Goal: Task Accomplishment & Management: Manage account settings

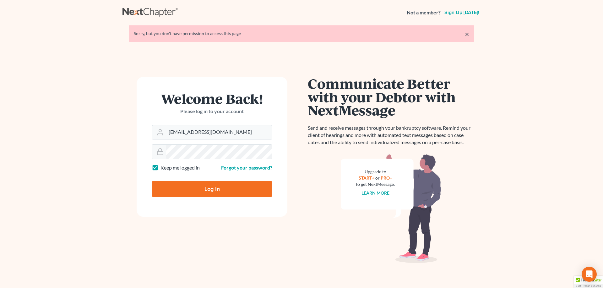
click at [208, 191] on input "Log In" at bounding box center [212, 189] width 121 height 16
type input "Thinking..."
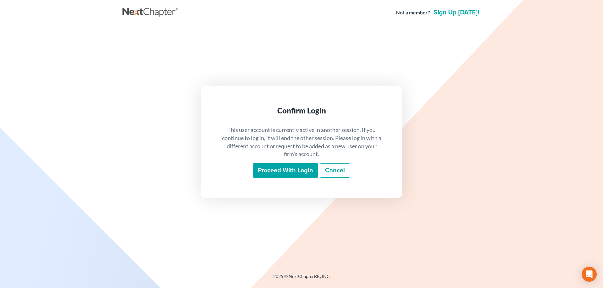
click at [304, 167] on input "Proceed with login" at bounding box center [285, 171] width 65 height 14
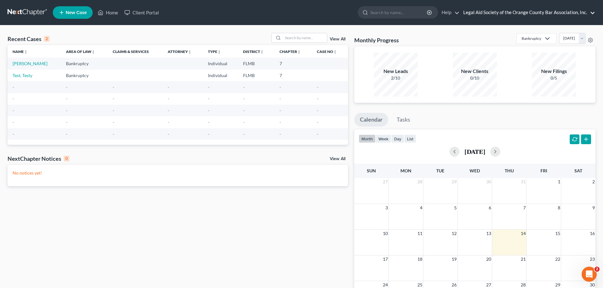
click at [590, 11] on link "Legal Aid Society of the Orange County Bar Association, Inc." at bounding box center [527, 12] width 135 height 11
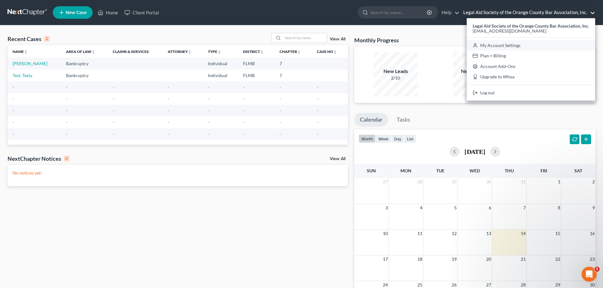
click at [531, 45] on link "My Account Settings" at bounding box center [530, 45] width 128 height 11
select select "24"
select select "9"
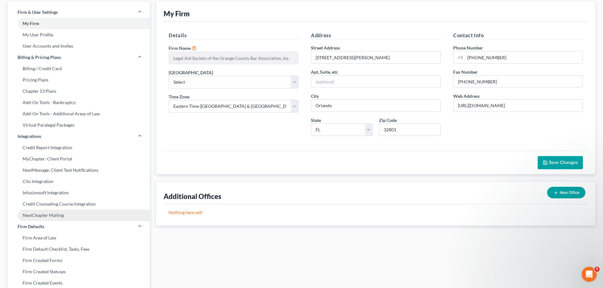
scroll to position [28, 0]
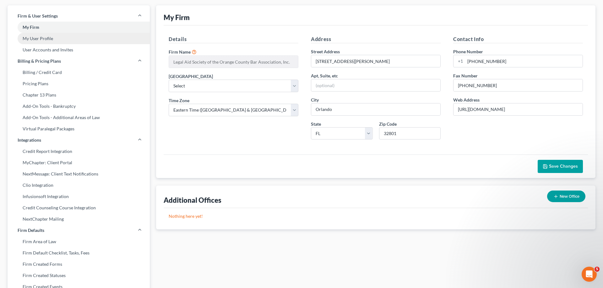
click at [90, 43] on link "My User Profile" at bounding box center [79, 38] width 142 height 11
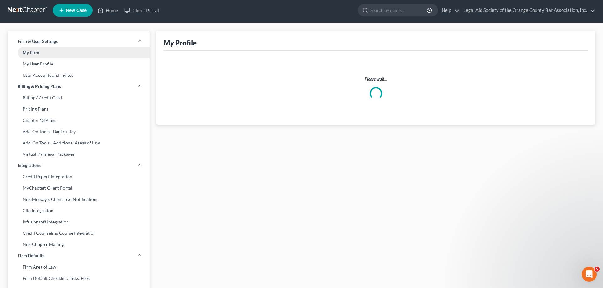
select select "9"
select select "15"
select select "attorney"
select select "0"
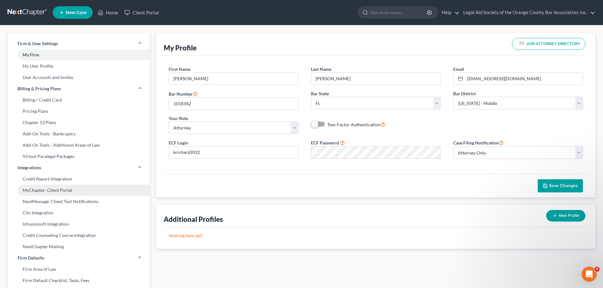
click at [81, 190] on link "MyChapter: Client Portal" at bounding box center [79, 190] width 142 height 11
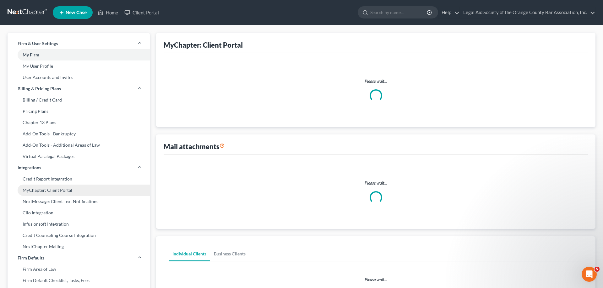
select select
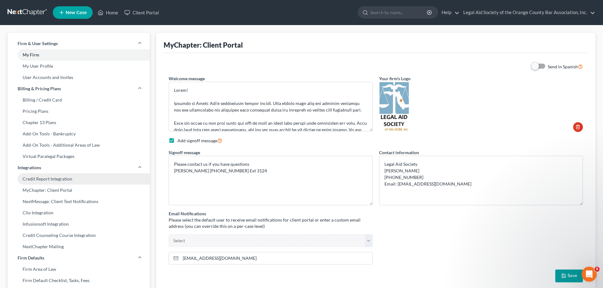
click at [80, 184] on link "Credit Report Integration" at bounding box center [79, 179] width 142 height 11
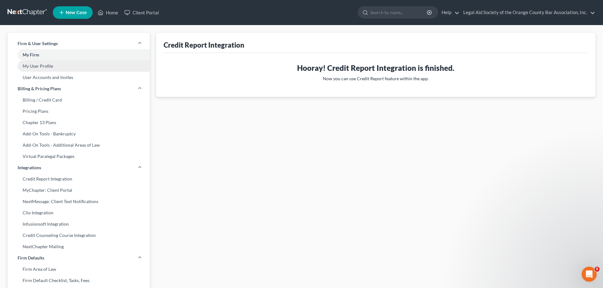
click at [63, 66] on link "My User Profile" at bounding box center [79, 66] width 142 height 11
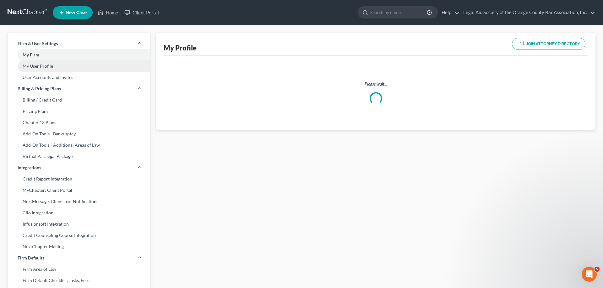
select select "9"
select select "15"
select select "attorney"
select select "0"
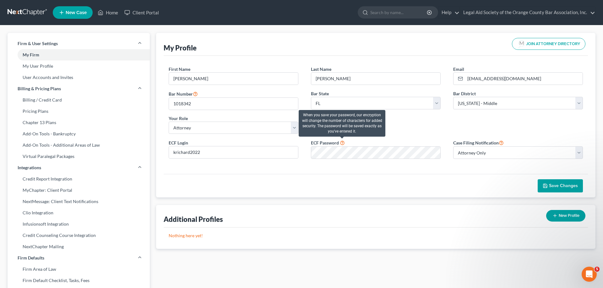
click at [341, 143] on icon at bounding box center [342, 143] width 5 height 6
click at [343, 143] on icon at bounding box center [342, 143] width 5 height 6
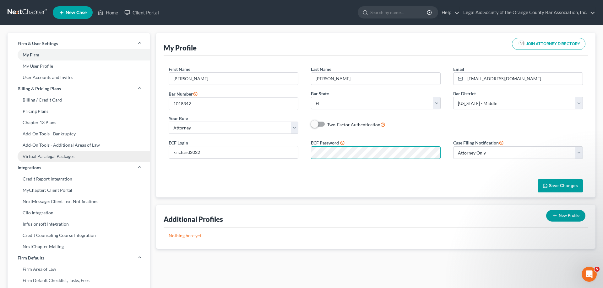
click at [147, 156] on div "Firm & User Settings My Firm My User Profile User Accounts and Invites Billing …" at bounding box center [301, 245] width 594 height 424
click at [551, 185] on span "Save Changes" at bounding box center [563, 185] width 29 height 5
